Goal: Task Accomplishment & Management: Manage account settings

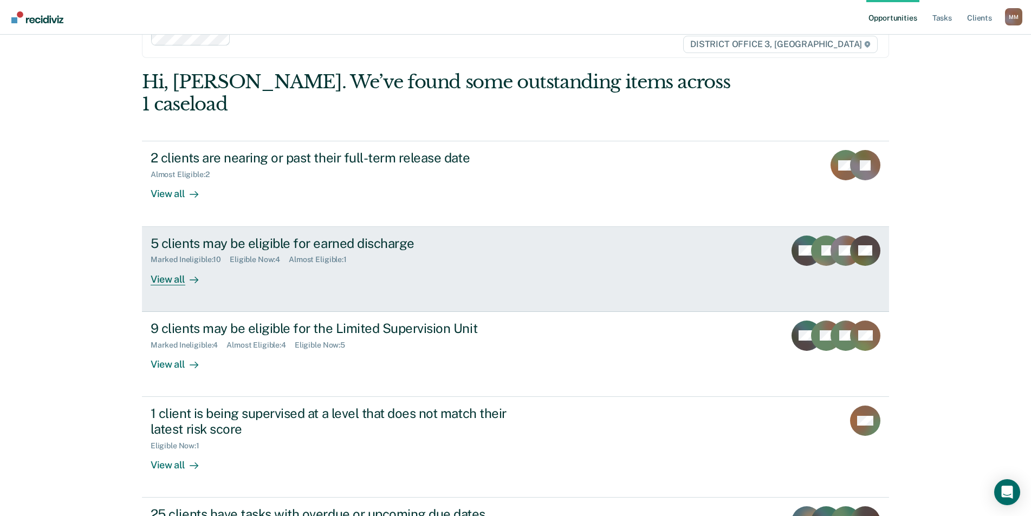
scroll to position [79, 0]
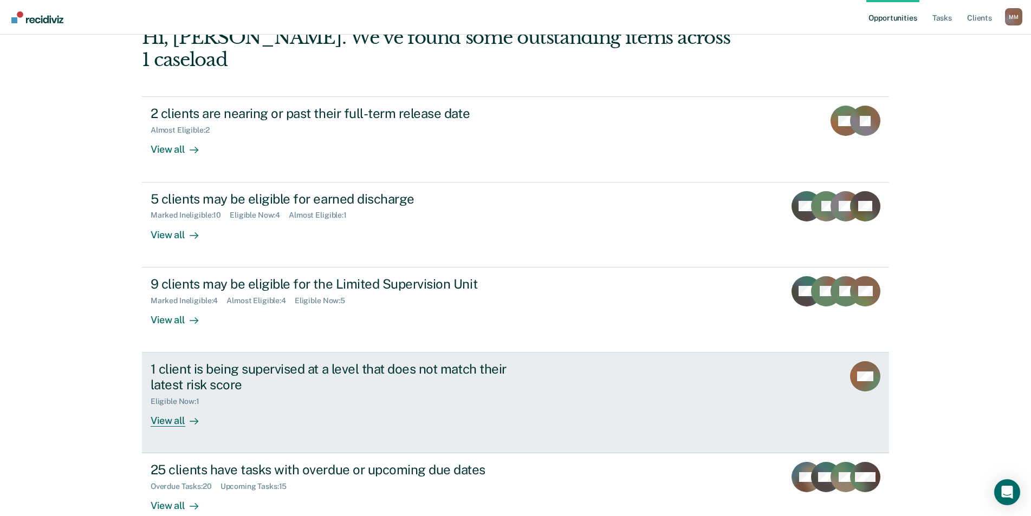
click at [162, 406] on div "View all" at bounding box center [181, 416] width 61 height 21
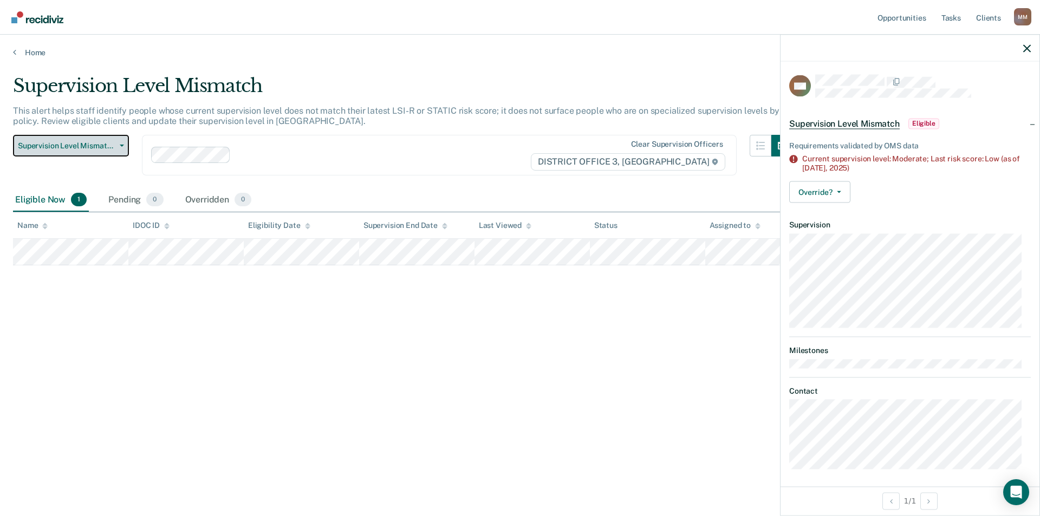
click at [77, 149] on span "Supervision Level Mismatch" at bounding box center [66, 145] width 97 height 9
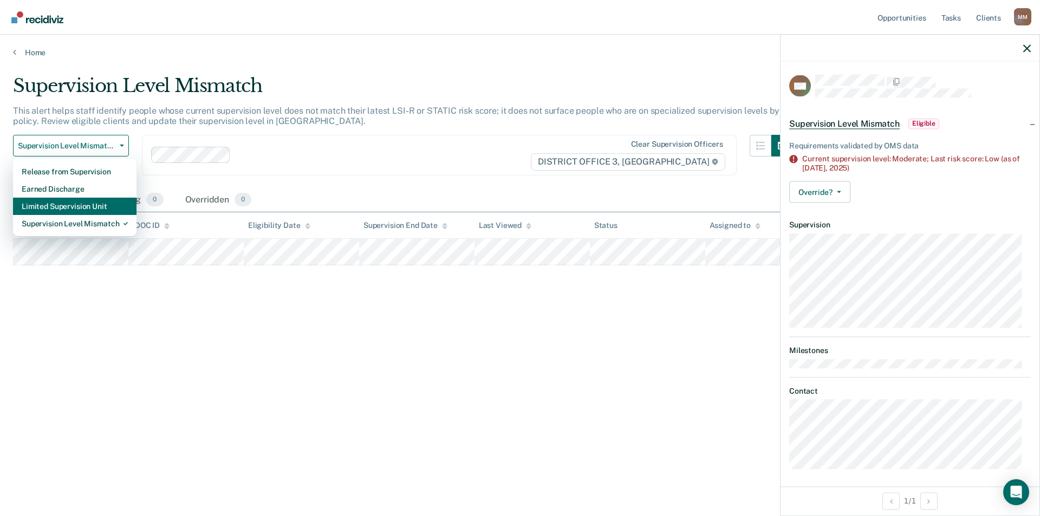
click at [74, 207] on div "Limited Supervision Unit" at bounding box center [75, 206] width 106 height 17
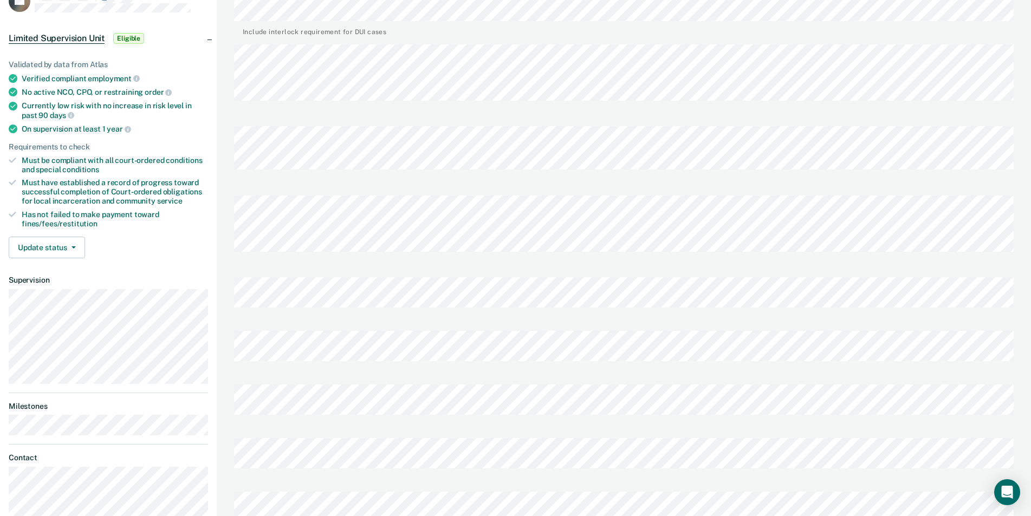
scroll to position [27, 0]
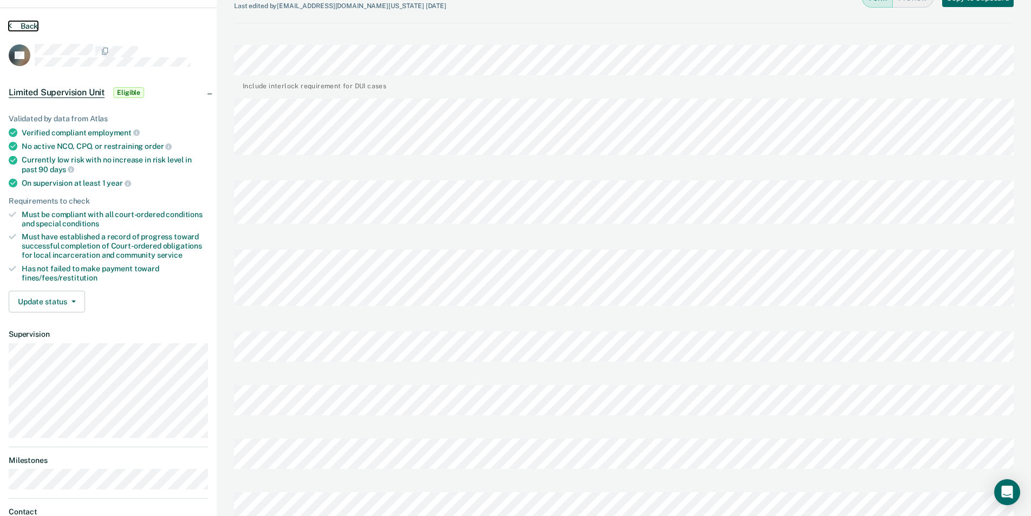
click at [28, 24] on button "Back" at bounding box center [23, 26] width 29 height 10
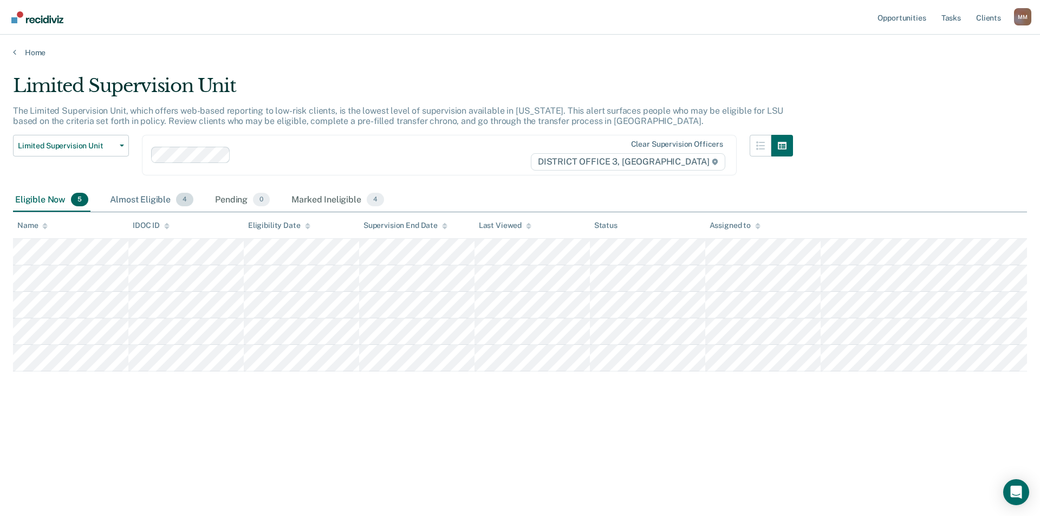
click at [151, 188] on div "Almost Eligible 4" at bounding box center [152, 200] width 88 height 24
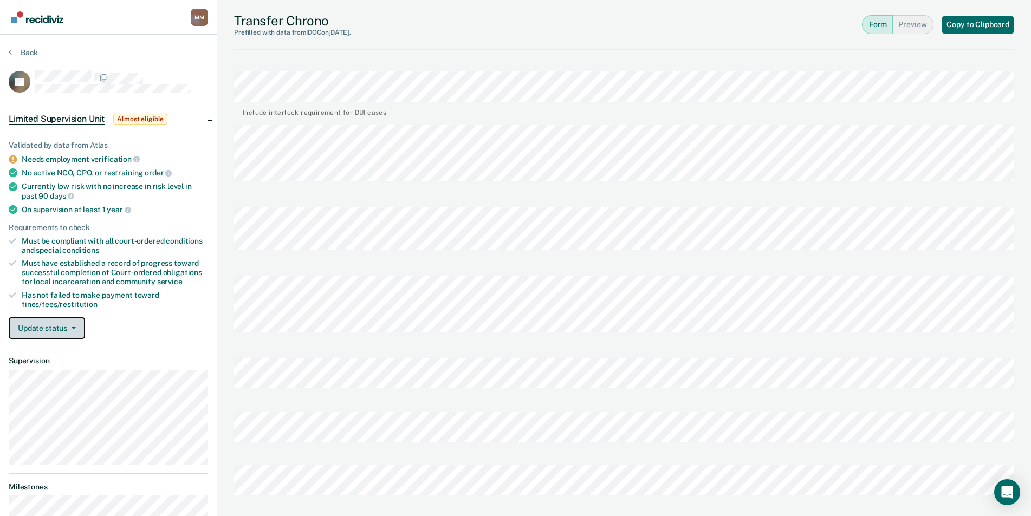
click at [49, 326] on button "Update status" at bounding box center [47, 328] width 76 height 22
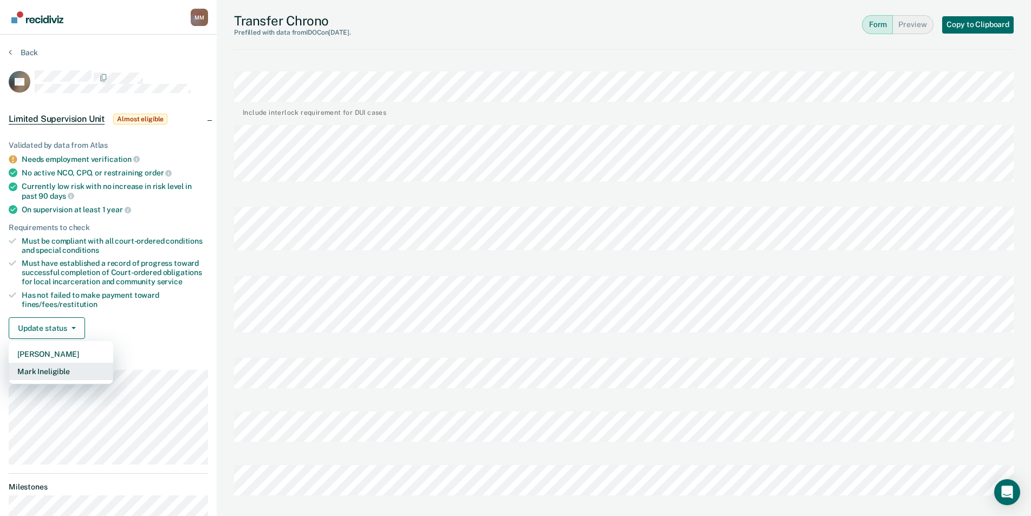
click at [59, 370] on button "Mark Ineligible" at bounding box center [61, 371] width 105 height 17
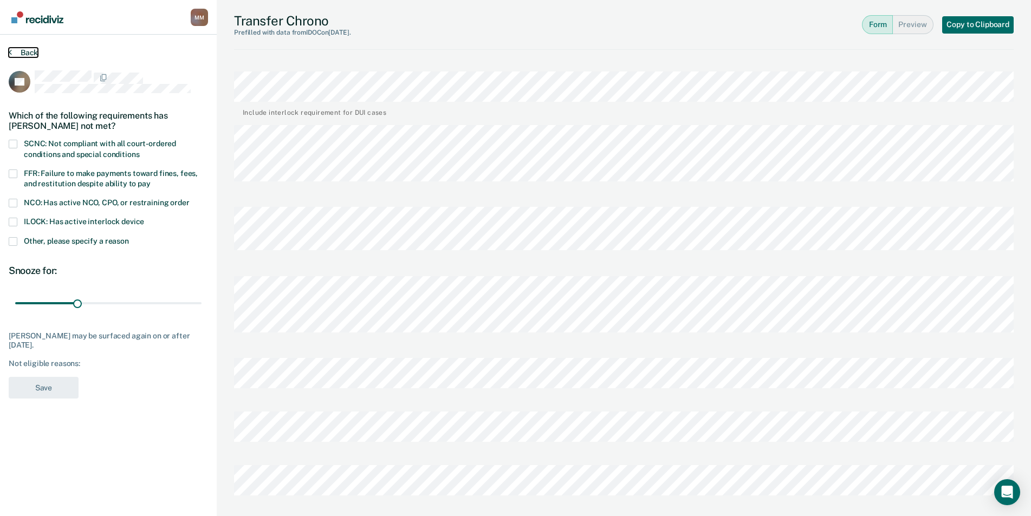
click at [28, 51] on button "Back" at bounding box center [23, 53] width 29 height 10
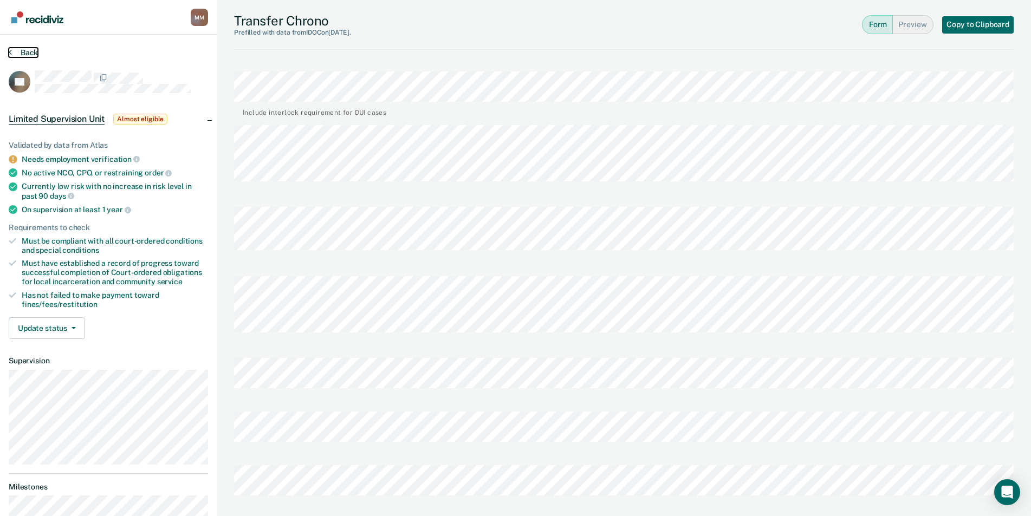
click at [28, 51] on button "Back" at bounding box center [23, 53] width 29 height 10
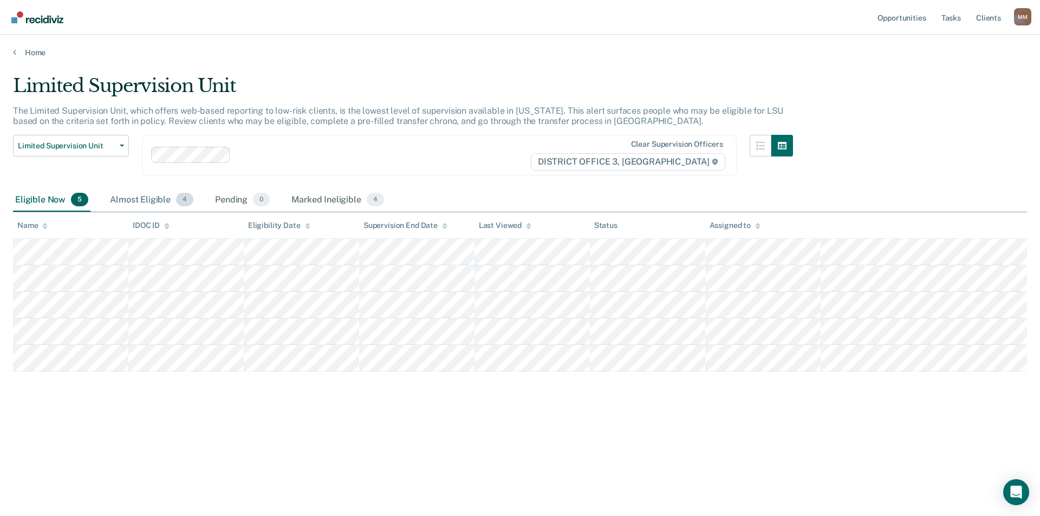
click at [135, 204] on div "Almost Eligible 4" at bounding box center [152, 200] width 88 height 24
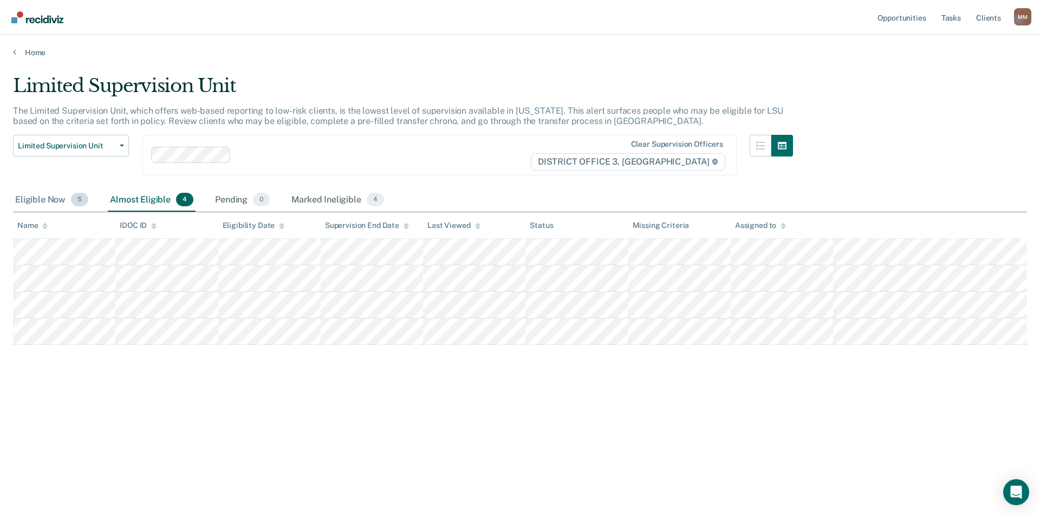
click at [31, 200] on div "Eligible Now 5" at bounding box center [51, 200] width 77 height 24
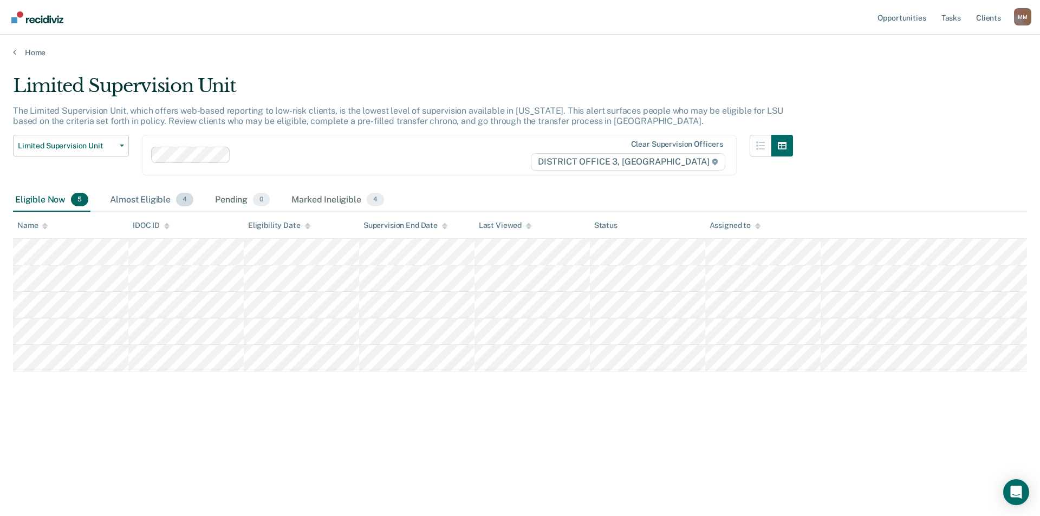
click at [125, 197] on div "Almost Eligible 4" at bounding box center [152, 200] width 88 height 24
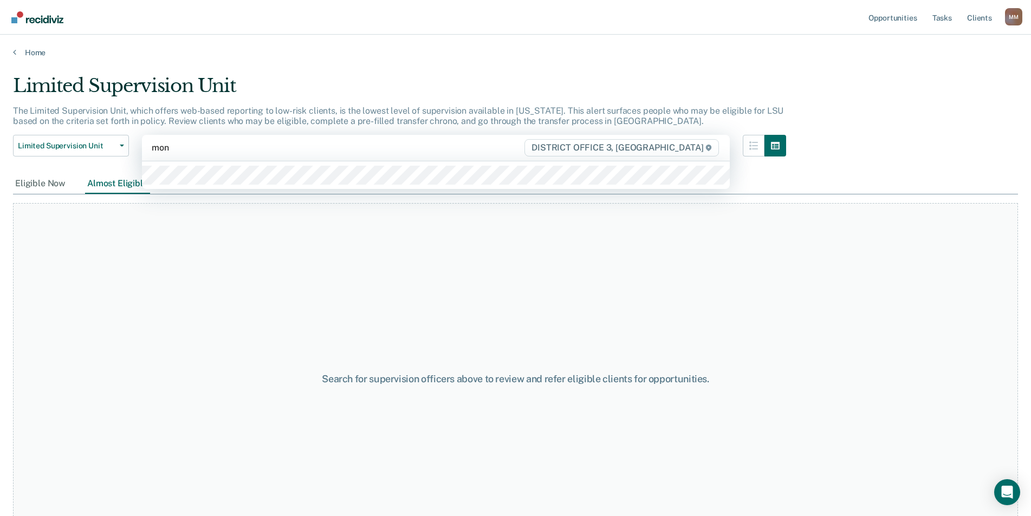
type input "[PERSON_NAME]"
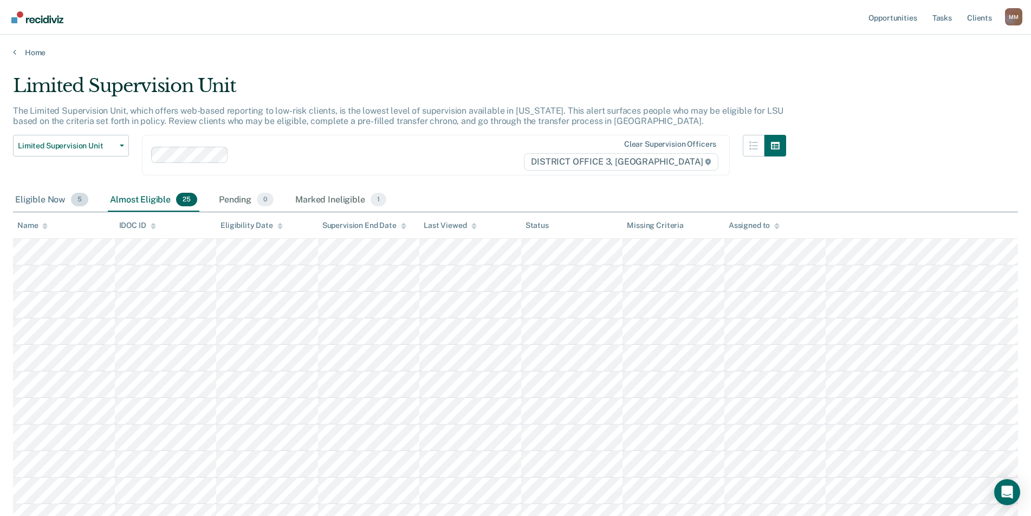
click at [38, 190] on div "Eligible Now 5" at bounding box center [51, 200] width 77 height 24
